Goal: Communication & Community: Participate in discussion

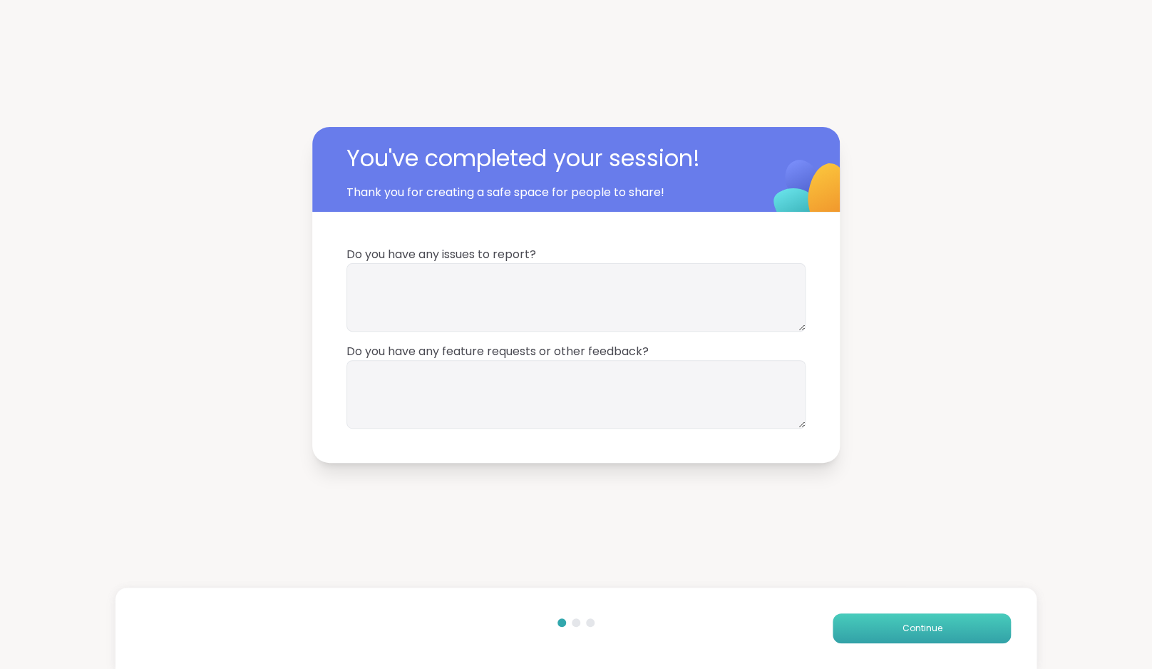
click at [909, 619] on button "Continue" at bounding box center [921, 628] width 178 height 30
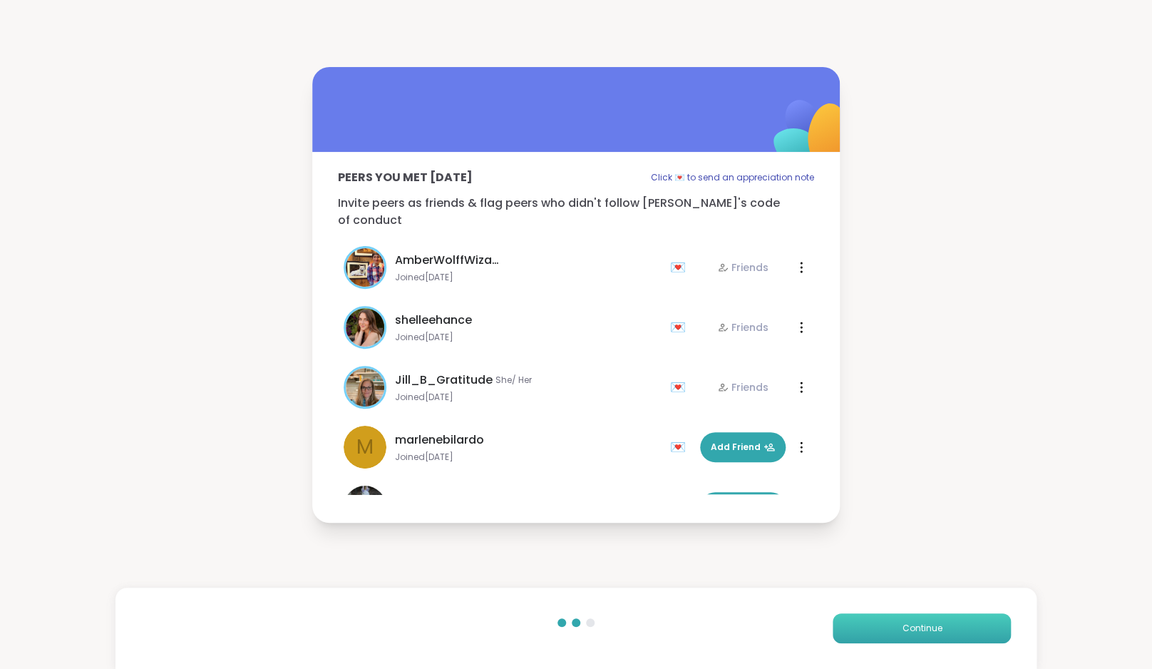
click at [932, 625] on span "Continue" at bounding box center [922, 627] width 40 height 13
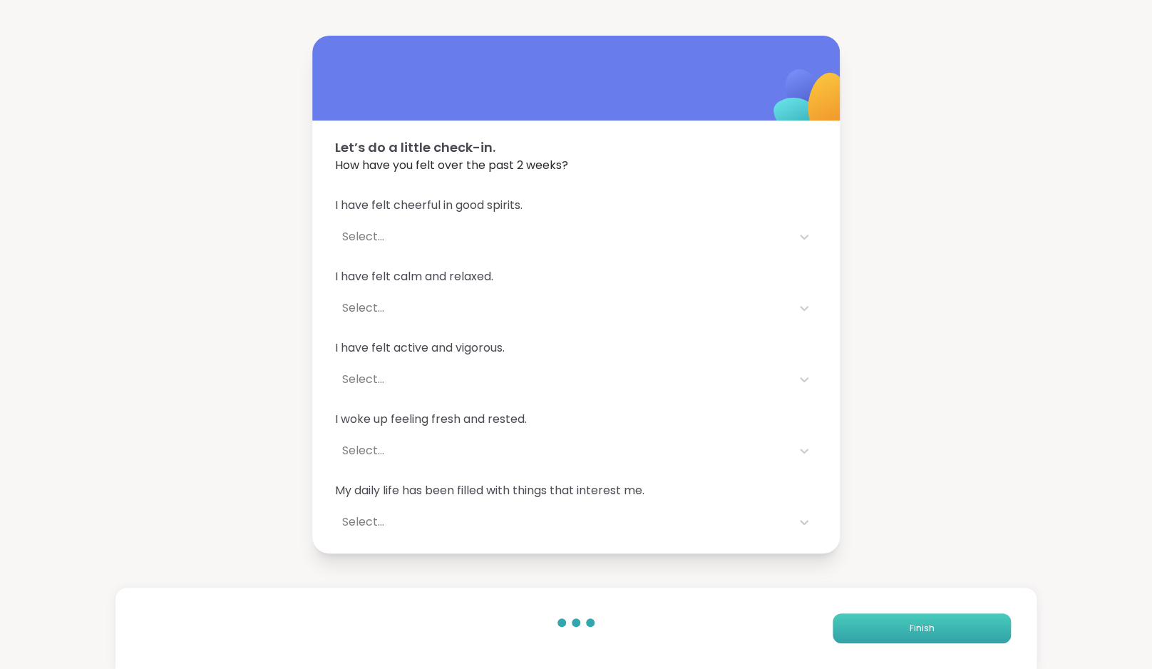
click at [932, 625] on span "Finish" at bounding box center [921, 627] width 25 height 13
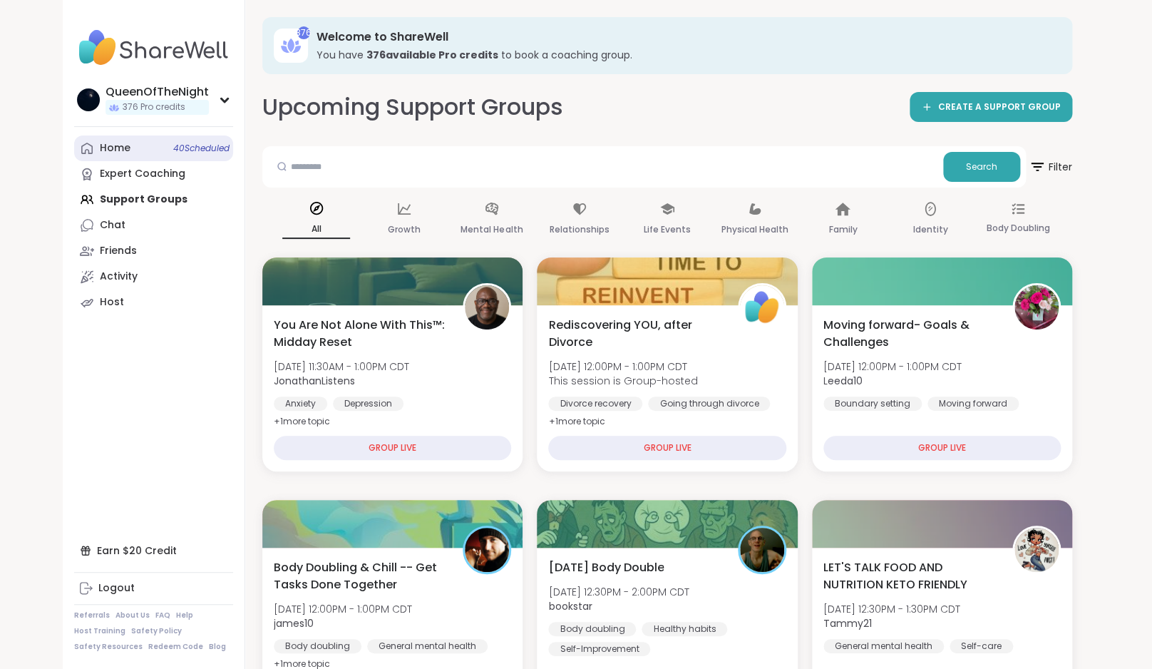
click at [142, 151] on link "Home 40 Scheduled" at bounding box center [153, 148] width 159 height 26
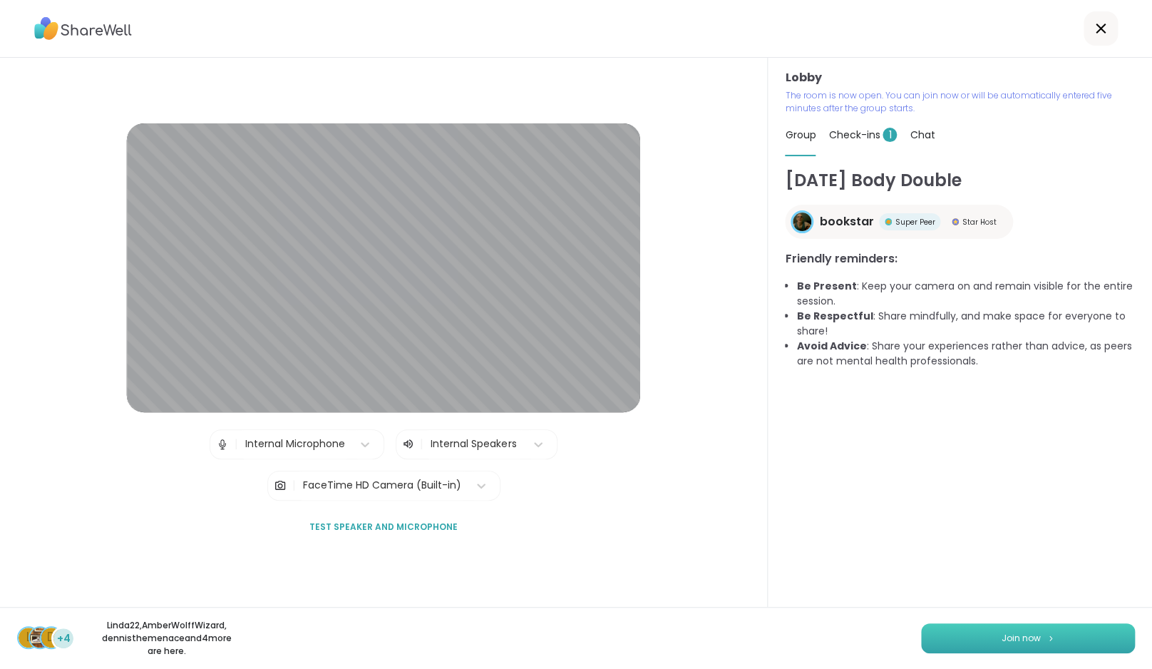
click at [1028, 648] on button "Join now" at bounding box center [1028, 638] width 214 height 30
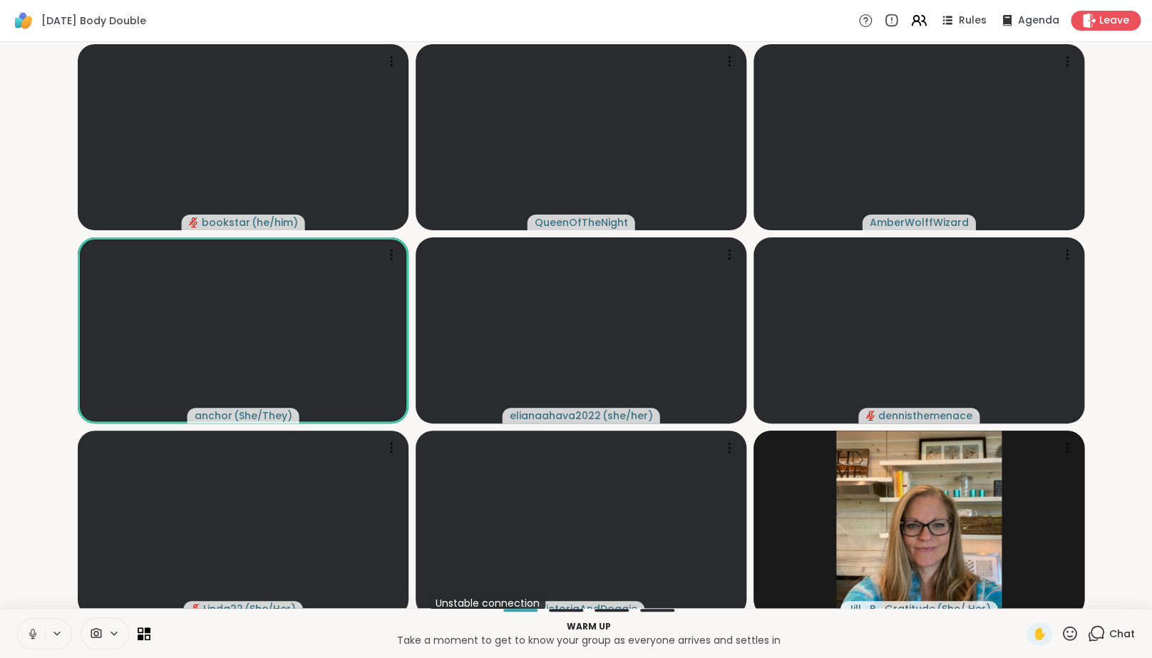
click at [32, 640] on icon at bounding box center [32, 633] width 13 height 13
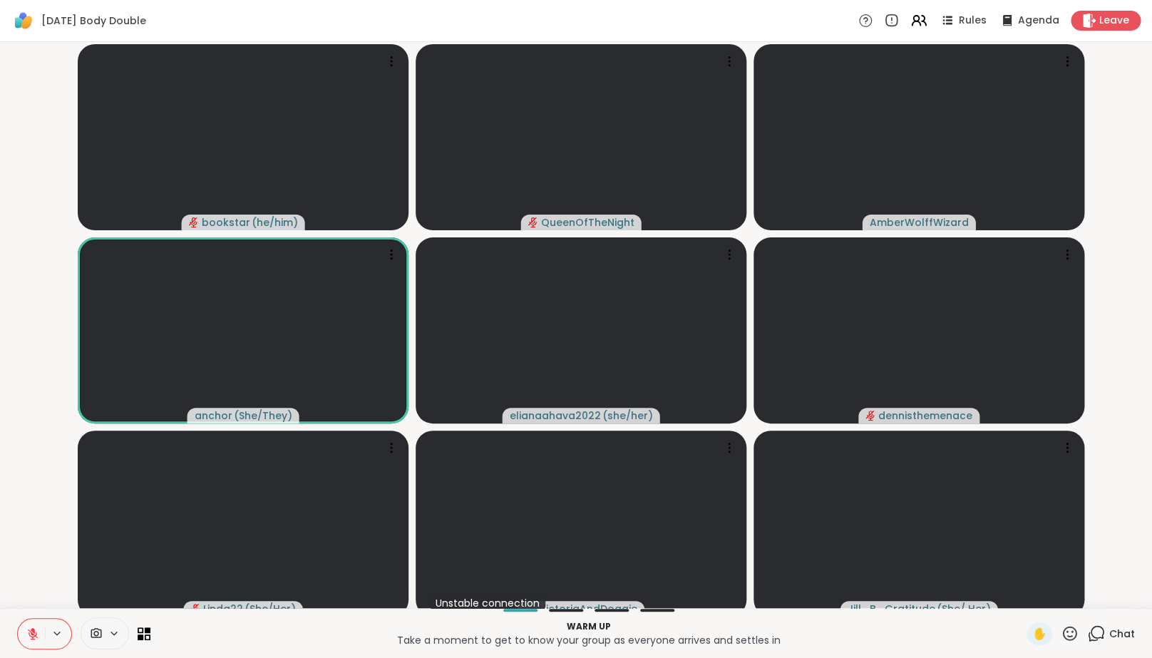
click at [43, 539] on video-player-container "bookstar ( he/him ) QueenOfTheNight AmberWolffWizard anchor ( She/They ) eliana…" at bounding box center [576, 325] width 1135 height 554
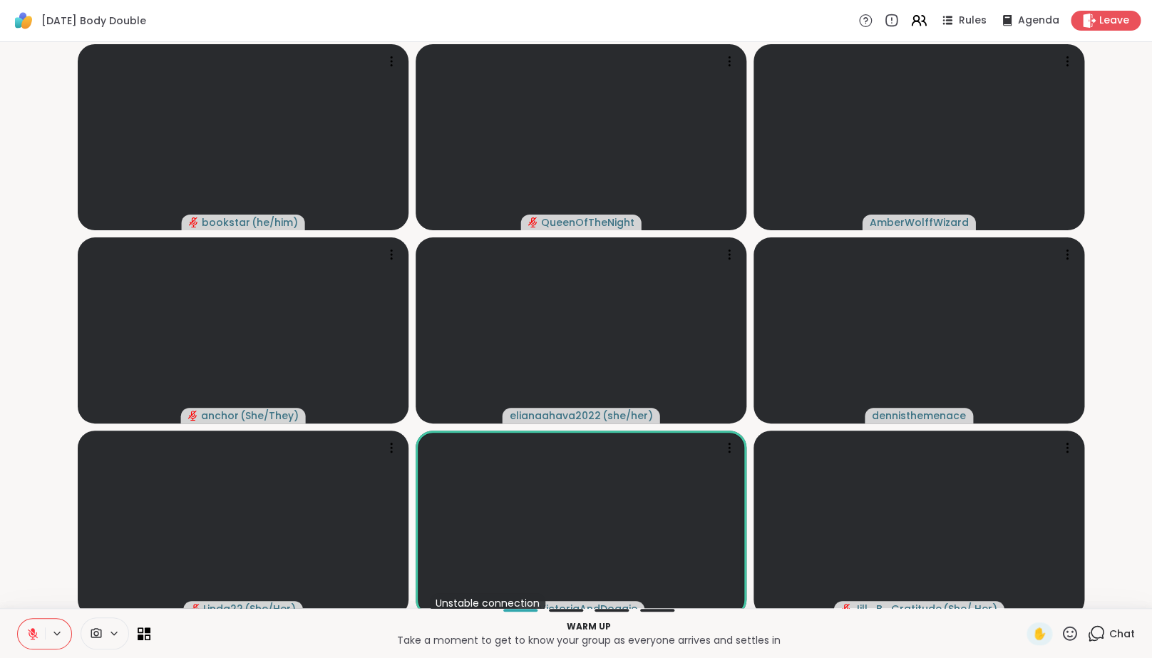
click at [1103, 642] on icon at bounding box center [1096, 633] width 18 height 18
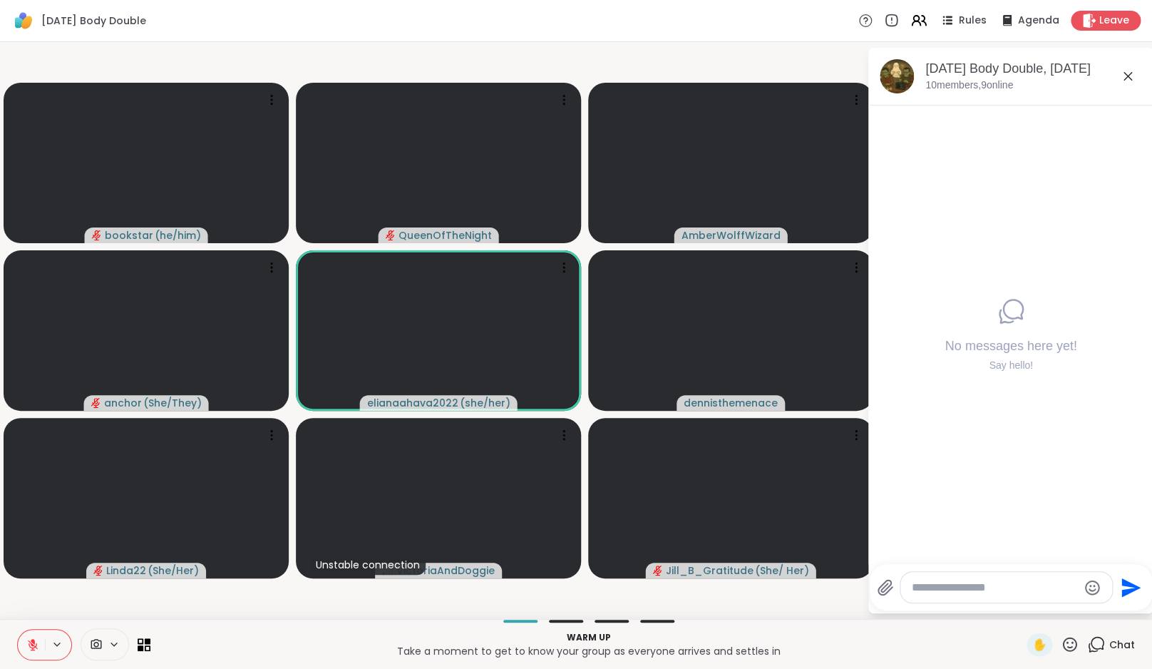
click at [1000, 594] on div at bounding box center [1006, 587] width 212 height 31
click at [994, 592] on textarea "Type your message" at bounding box center [995, 587] width 166 height 14
type textarea "*"
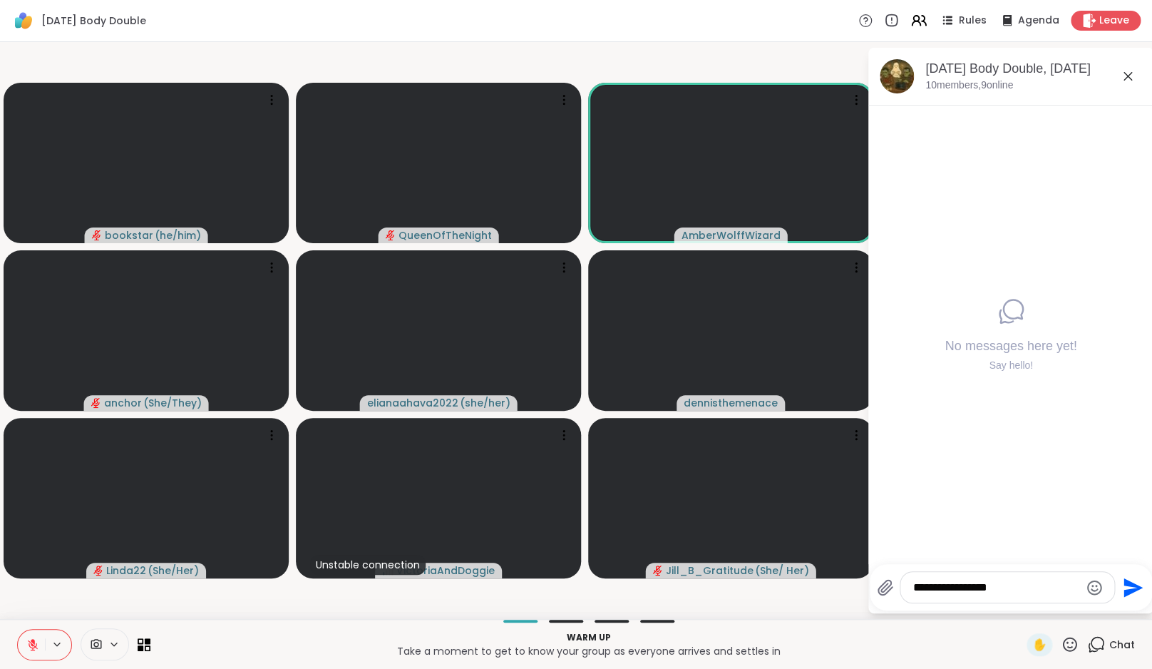
type textarea "**********"
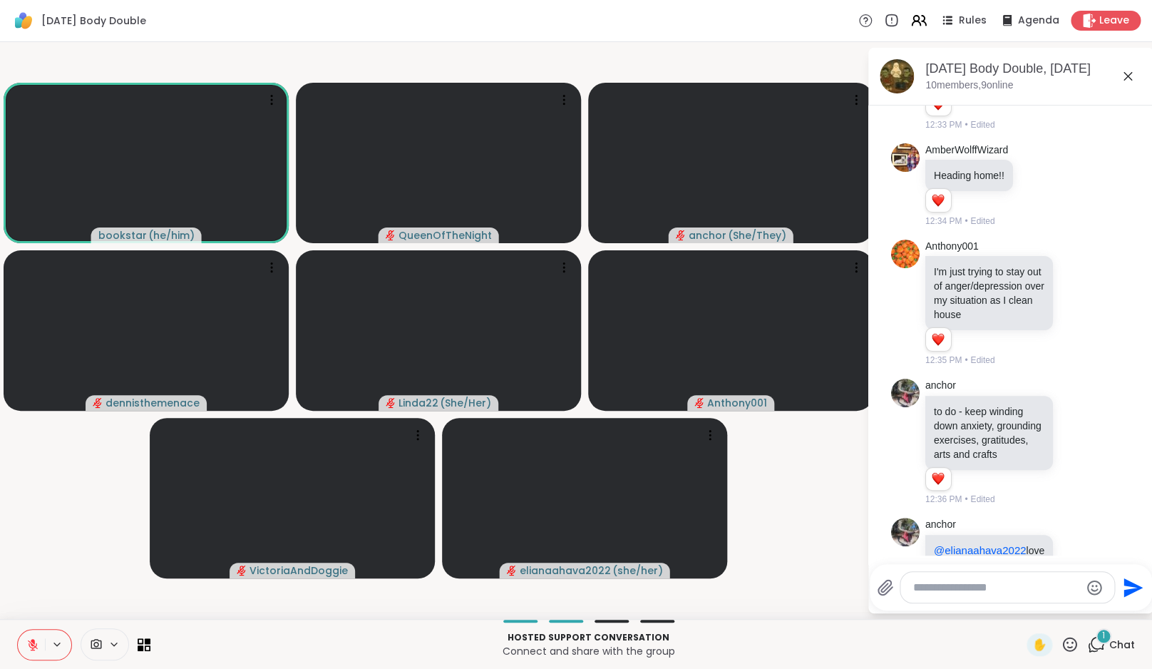
scroll to position [584, 0]
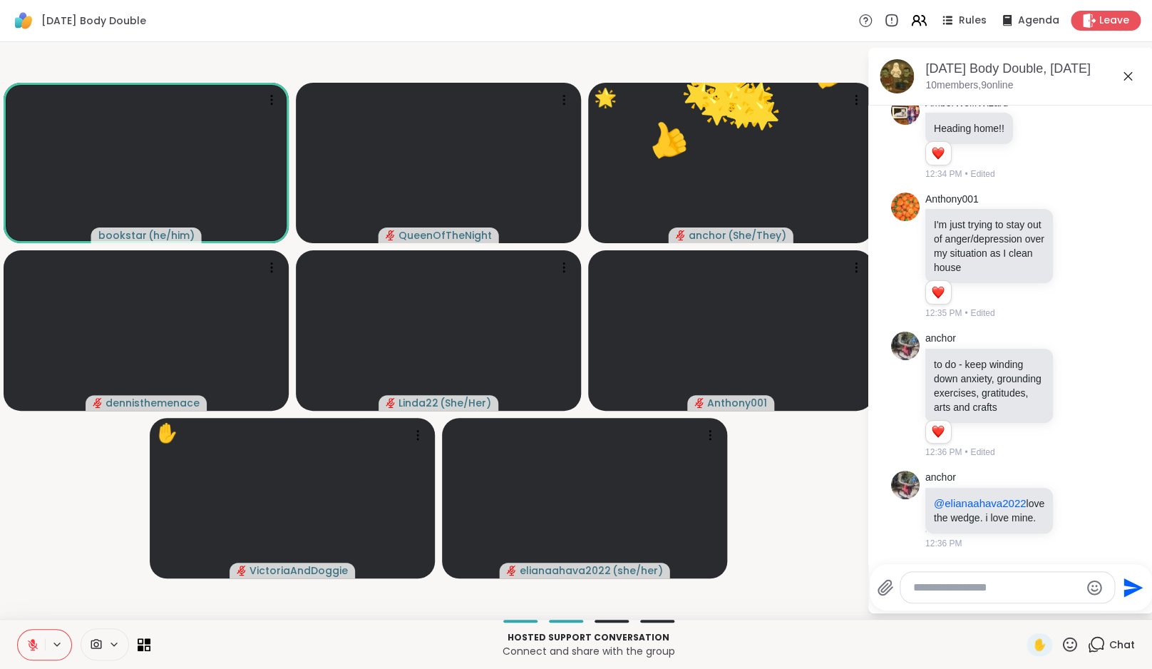
click at [1065, 647] on icon at bounding box center [1070, 643] width 14 height 14
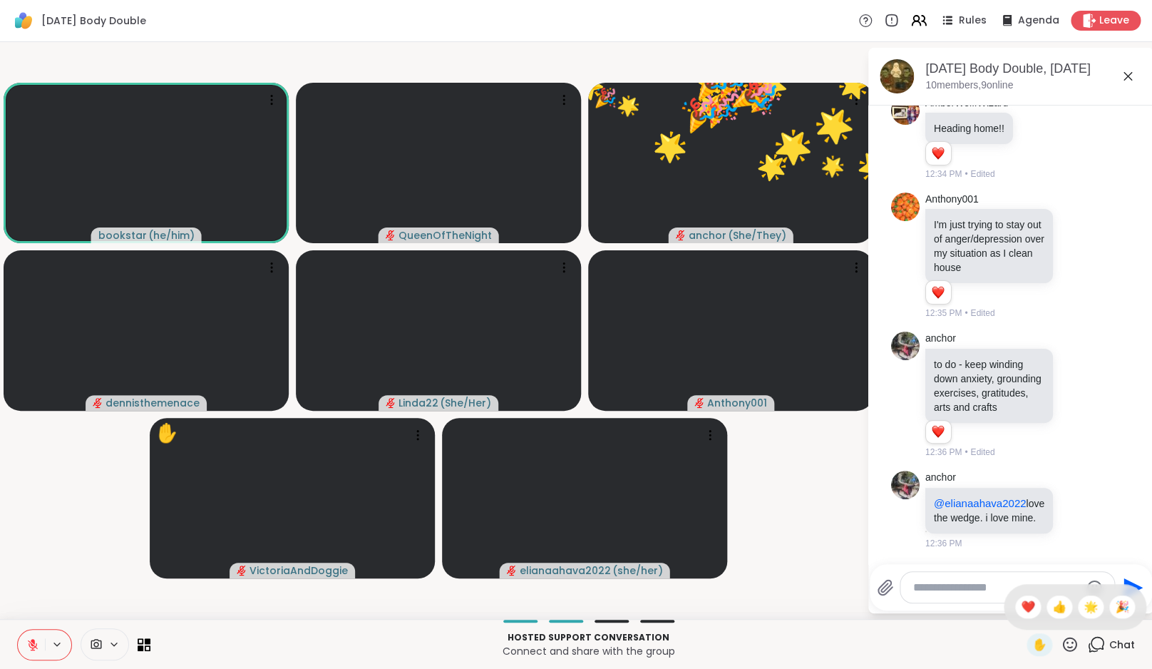
click at [1105, 609] on div "✋ ❤️ 👍 🌟 🎉" at bounding box center [1074, 607] width 143 height 46
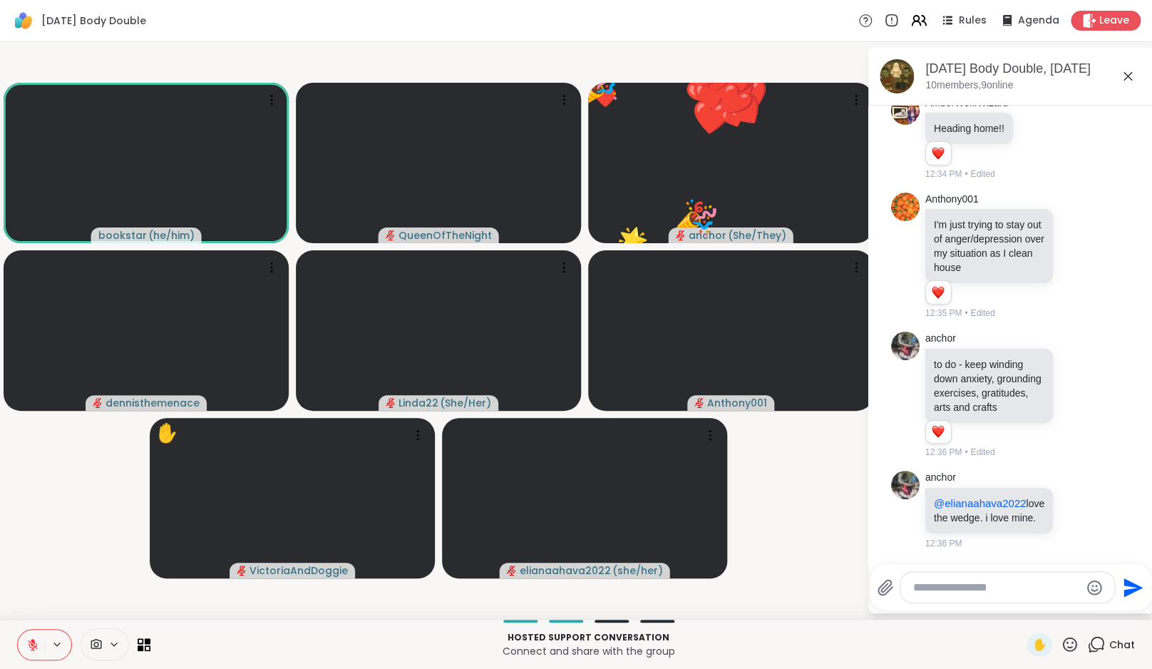
click at [1070, 643] on icon at bounding box center [1070, 644] width 18 height 18
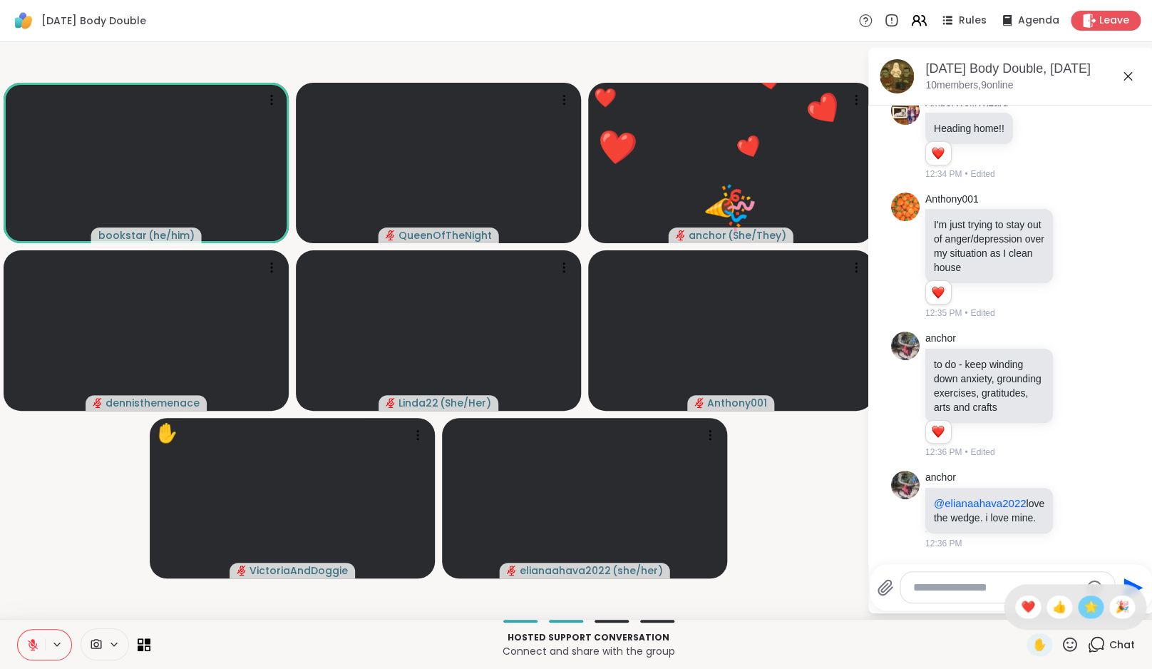
click at [1095, 612] on span "🌟" at bounding box center [1090, 606] width 14 height 17
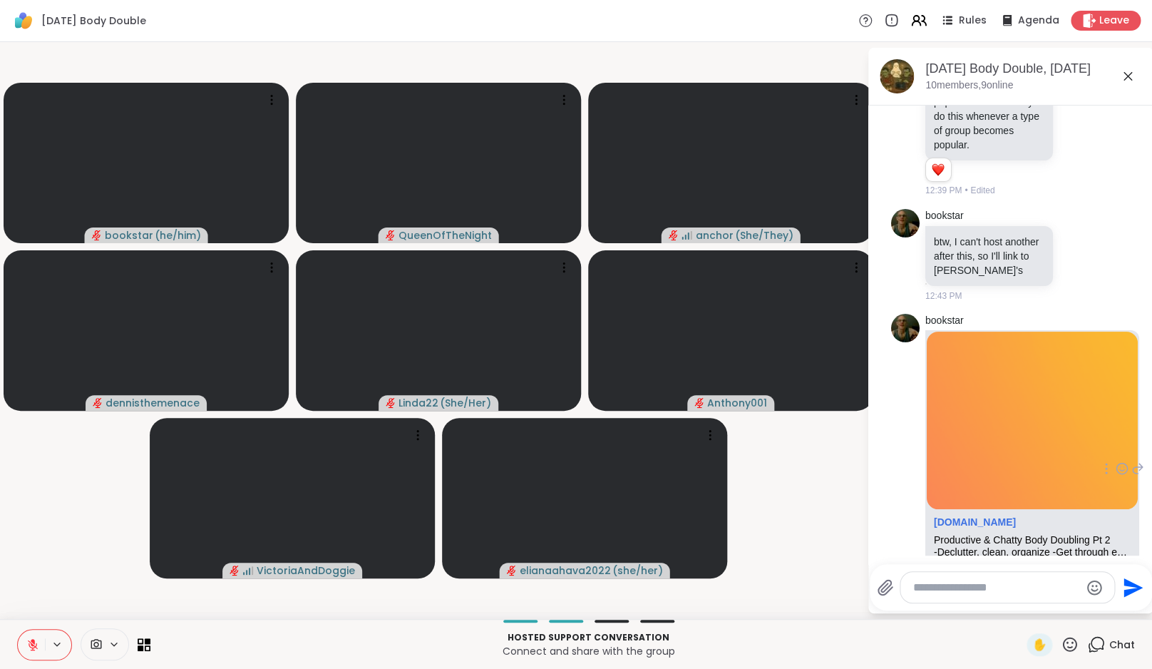
scroll to position [1237, 0]
